Goal: Task Accomplishment & Management: Manage account settings

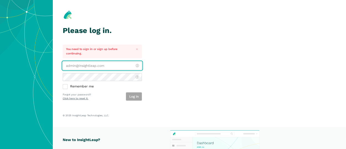
type input "[PERSON_NAME][EMAIL_ADDRESS][DOMAIN_NAME]"
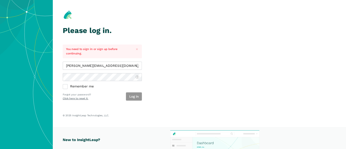
click at [130, 93] on button "Log in" at bounding box center [134, 96] width 16 height 8
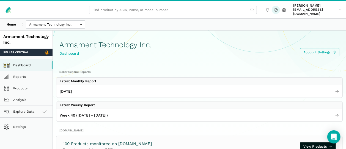
click at [273, 8] on icon at bounding box center [275, 9] width 5 height 5
click at [303, 9] on span "[PERSON_NAME][EMAIL_ADDRESS][DOMAIN_NAME]" at bounding box center [315, 10] width 45 height 12
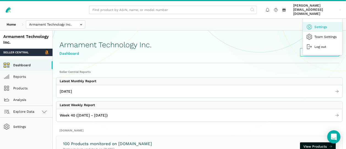
click at [317, 22] on link "Settings" at bounding box center [323, 27] width 40 height 10
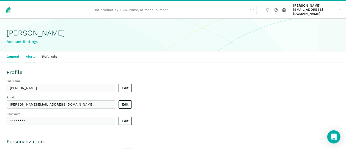
click at [28, 54] on link "Alerts" at bounding box center [31, 56] width 16 height 11
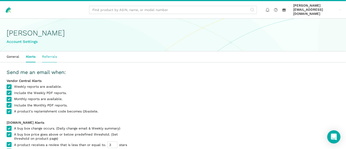
click at [51, 54] on link "Referrals" at bounding box center [49, 56] width 21 height 11
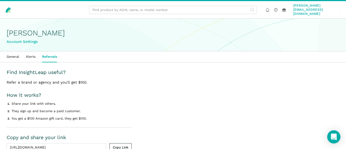
click at [302, 8] on span "[PERSON_NAME][EMAIL_ADDRESS][DOMAIN_NAME]" at bounding box center [315, 10] width 45 height 12
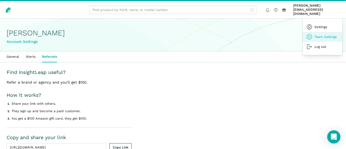
click at [318, 32] on link "Team Settings" at bounding box center [323, 37] width 40 height 10
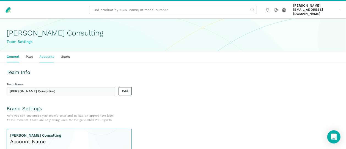
click at [48, 52] on link "Accounts" at bounding box center [46, 56] width 21 height 11
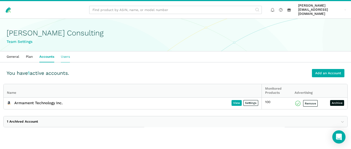
click at [63, 52] on link "Users" at bounding box center [65, 56] width 16 height 11
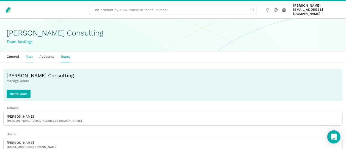
click at [26, 54] on link "Plan" at bounding box center [29, 56] width 13 height 11
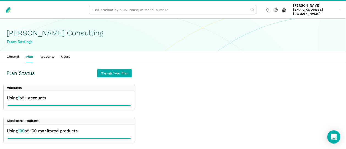
scroll to position [2, 0]
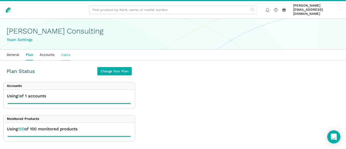
click at [60, 49] on link "Users" at bounding box center [66, 54] width 16 height 11
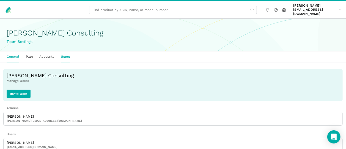
click at [17, 51] on link "General" at bounding box center [12, 56] width 19 height 11
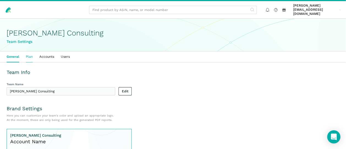
click at [29, 52] on link "Plan" at bounding box center [29, 56] width 13 height 11
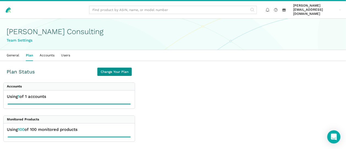
scroll to position [2, 0]
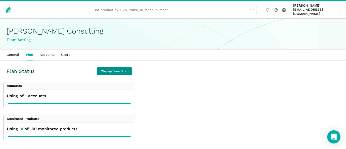
click at [127, 68] on link "Change Your Plan" at bounding box center [114, 71] width 34 height 8
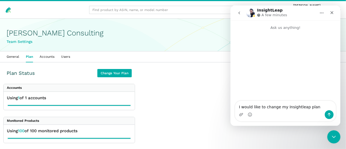
scroll to position [2, 0]
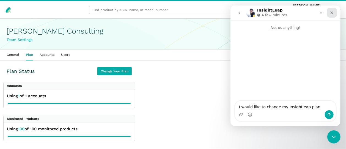
click at [330, 13] on icon "Close" at bounding box center [331, 12] width 4 height 4
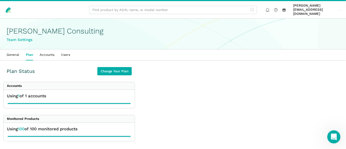
scroll to position [0, 0]
click at [266, 8] on icon at bounding box center [267, 9] width 5 height 5
click at [275, 10] on circle at bounding box center [275, 10] width 0 height 0
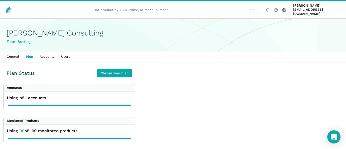
scroll to position [2, 0]
